Goal: Information Seeking & Learning: Learn about a topic

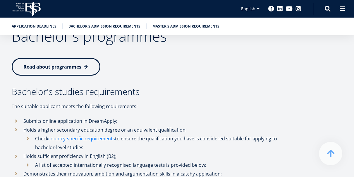
scroll to position [681, 0]
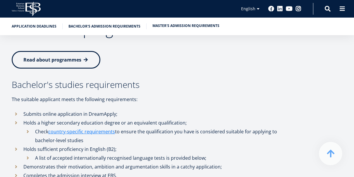
click at [190, 29] on li "Master's admission requirements" at bounding box center [186, 26] width 67 height 6
drag, startPoint x: 190, startPoint y: 29, endPoint x: 186, endPoint y: 26, distance: 5.1
click at [186, 26] on li "Master's admission requirements" at bounding box center [186, 26] width 67 height 6
click at [186, 26] on link "Master's admission requirements" at bounding box center [186, 26] width 67 height 6
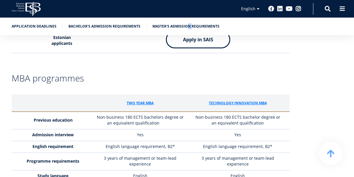
scroll to position [1604, 0]
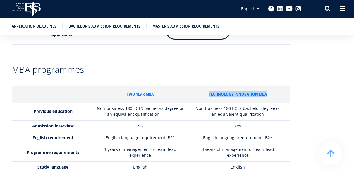
drag, startPoint x: 273, startPoint y: 60, endPoint x: 208, endPoint y: 63, distance: 64.5
click at [208, 86] on th "Technology Innovation mba" at bounding box center [239, 94] width 101 height 17
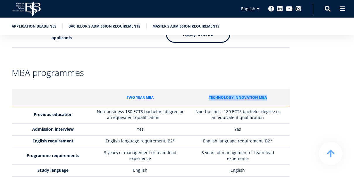
scroll to position [1570, 0]
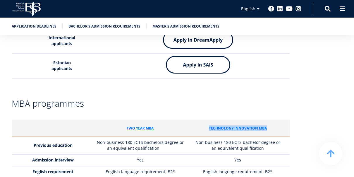
click at [228, 125] on link "Technology Innovation mba" at bounding box center [238, 128] width 58 height 6
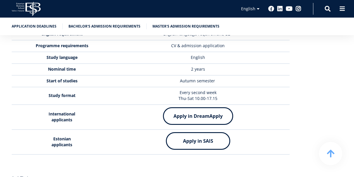
scroll to position [1492, 0]
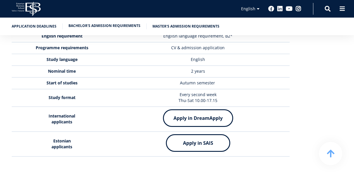
click at [106, 24] on link "Bachelor's admission requirements" at bounding box center [105, 26] width 72 height 6
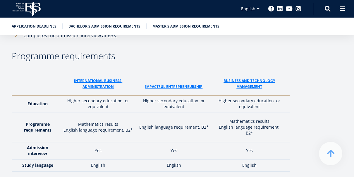
scroll to position [808, 0]
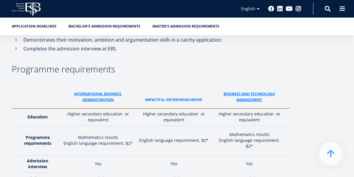
click at [178, 97] on link "ImPACTFUL ENTREPRENEURSHIP" at bounding box center [173, 100] width 57 height 6
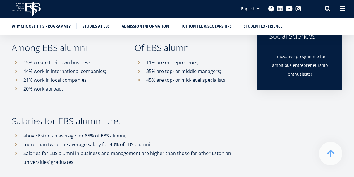
scroll to position [322, 0]
